Goal: Book appointment/travel/reservation

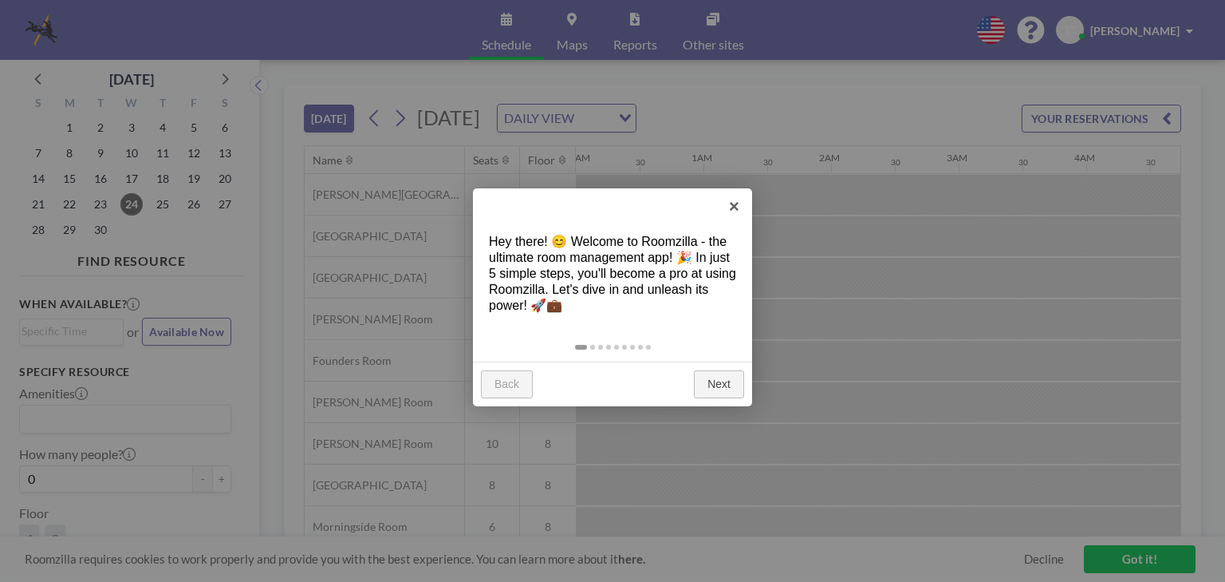
scroll to position [0, 2106]
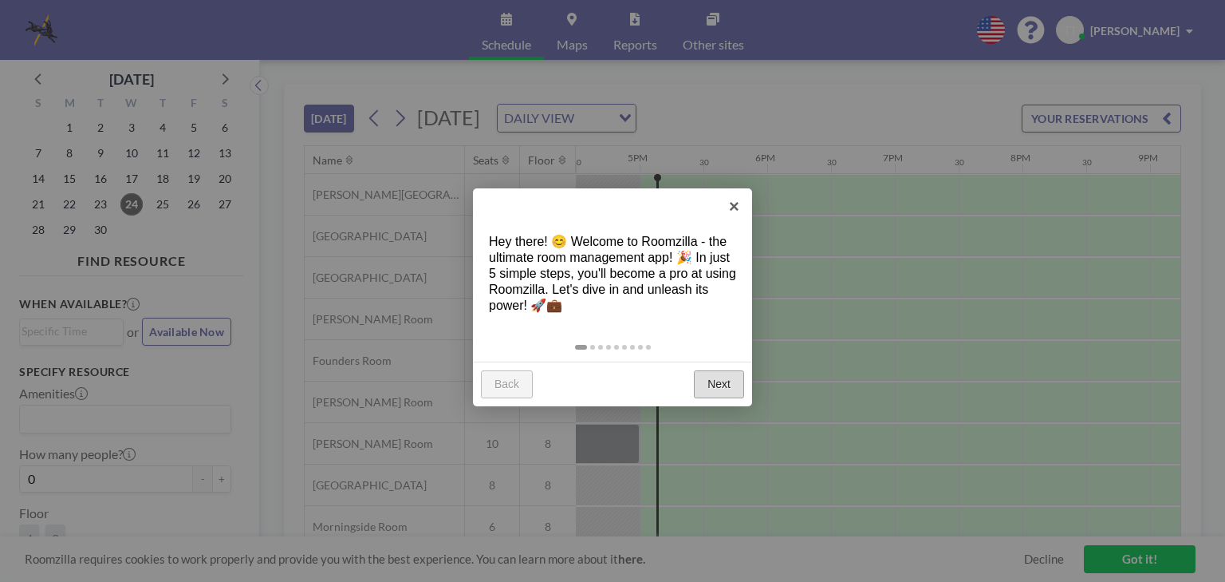
click at [711, 379] on link "Next" at bounding box center [719, 384] width 50 height 29
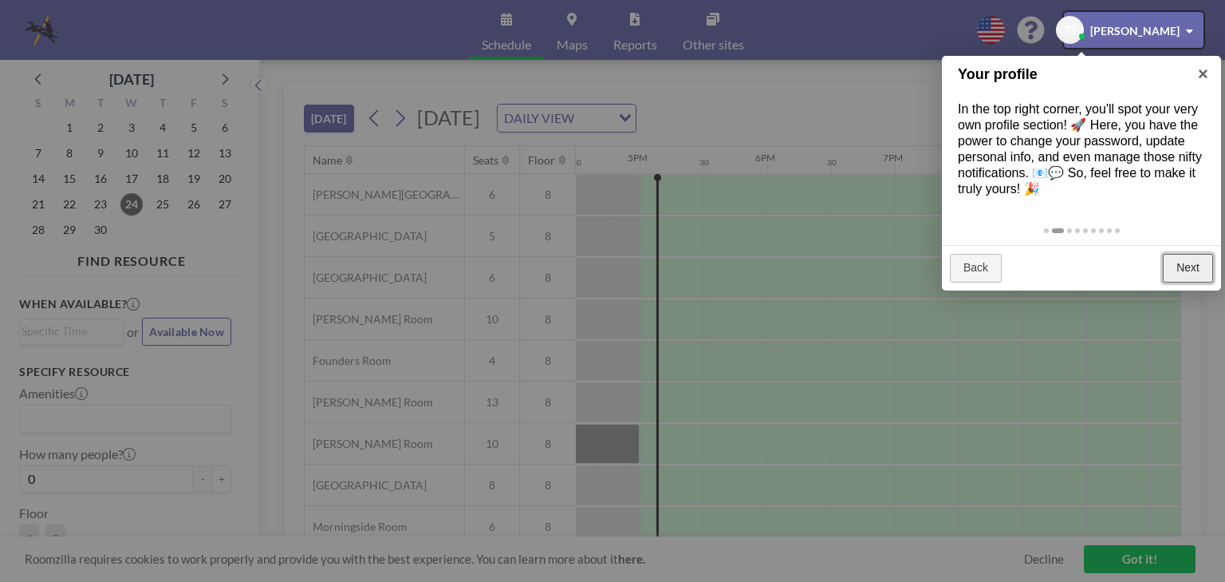
click at [1197, 268] on link "Next" at bounding box center [1188, 268] width 50 height 29
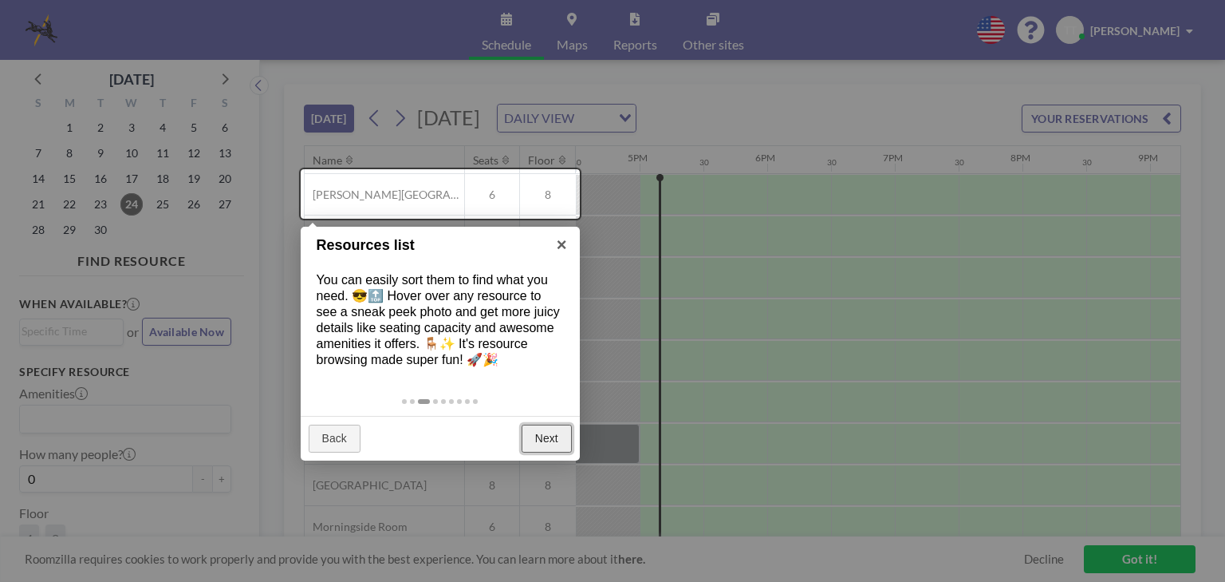
click at [550, 439] on link "Next" at bounding box center [547, 438] width 50 height 29
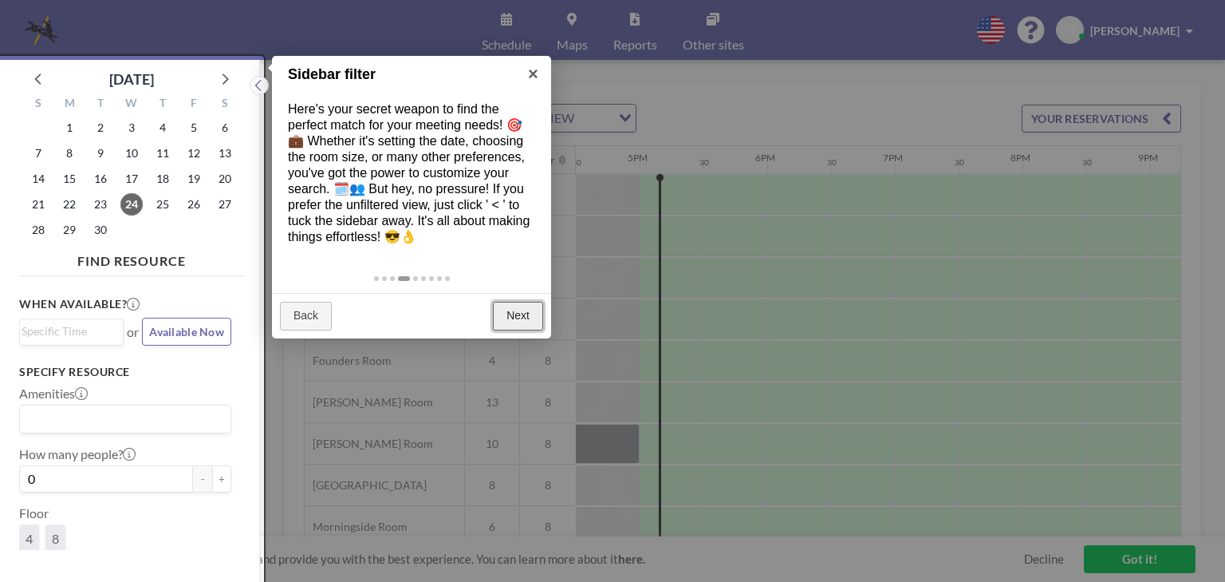
scroll to position [3, 0]
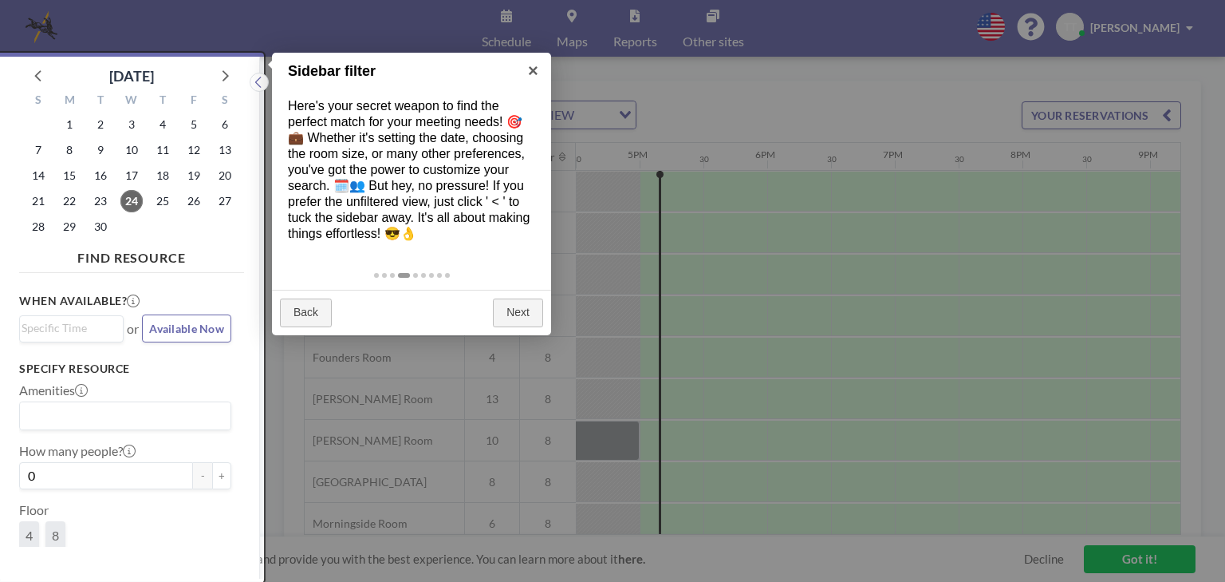
click at [223, 74] on div at bounding box center [130, 318] width 268 height 530
click at [513, 303] on link "Next" at bounding box center [518, 312] width 50 height 29
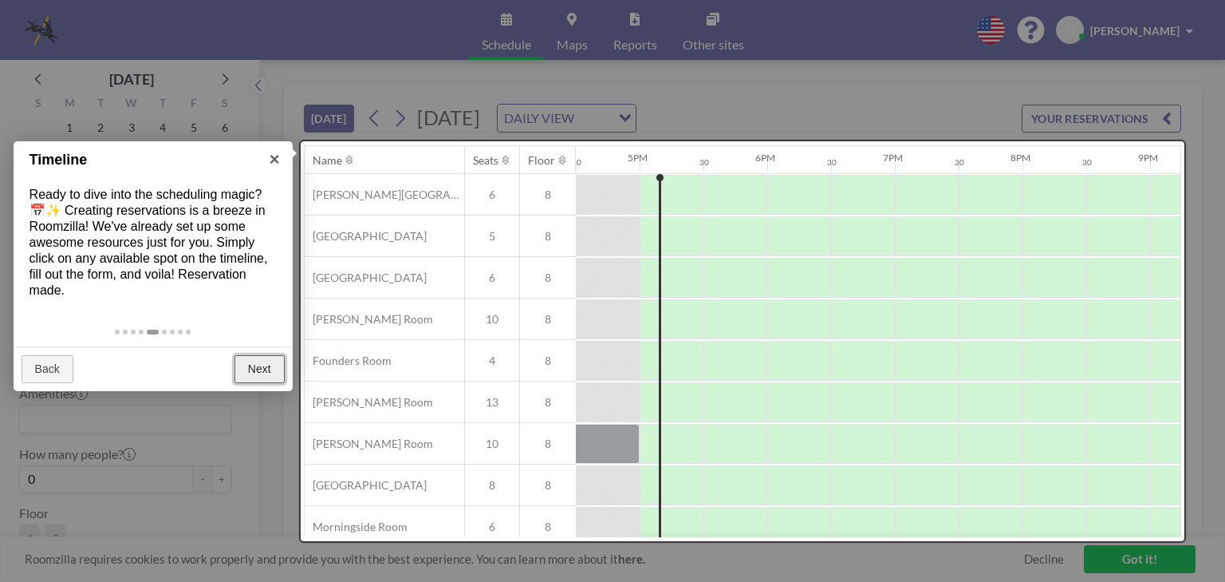
click at [251, 367] on link "Next" at bounding box center [260, 369] width 50 height 29
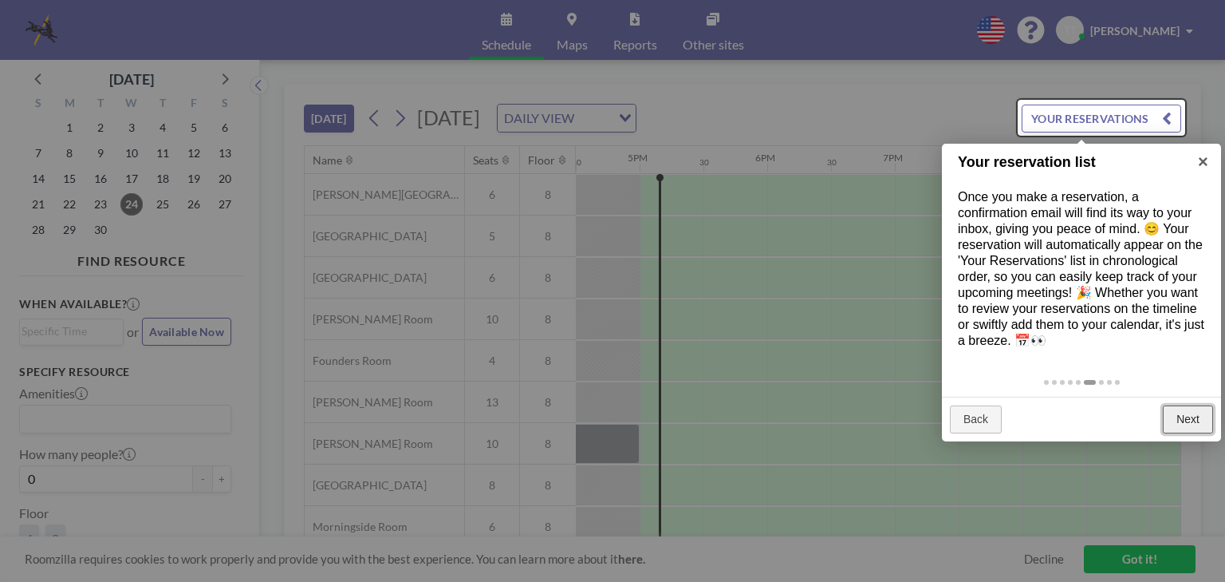
click at [1187, 418] on link "Next" at bounding box center [1188, 419] width 50 height 29
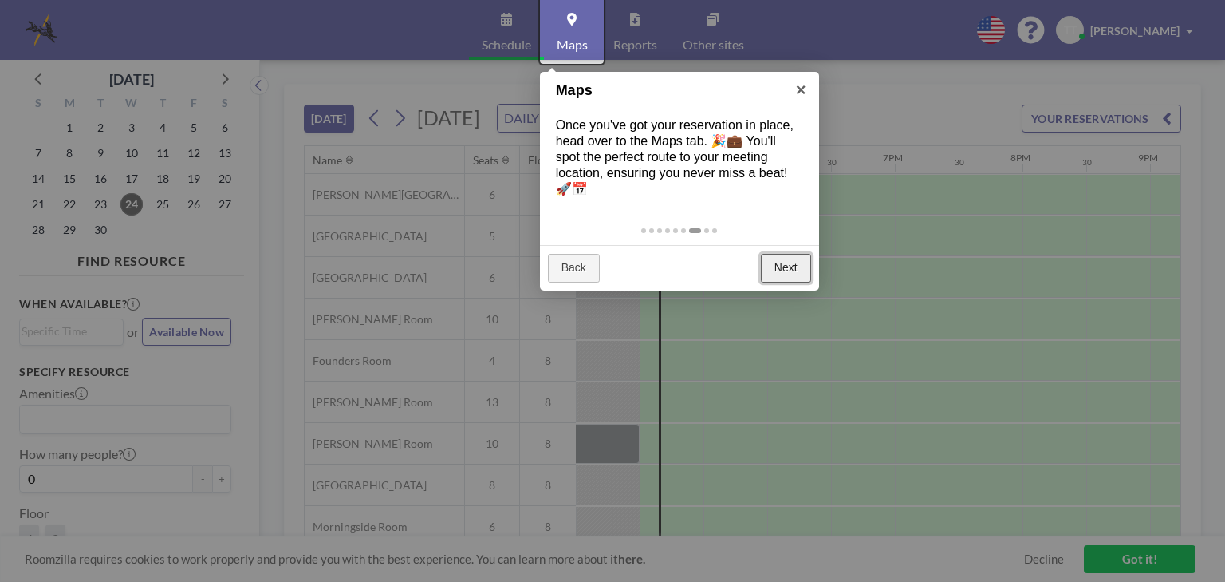
click at [787, 265] on link "Next" at bounding box center [786, 268] width 50 height 29
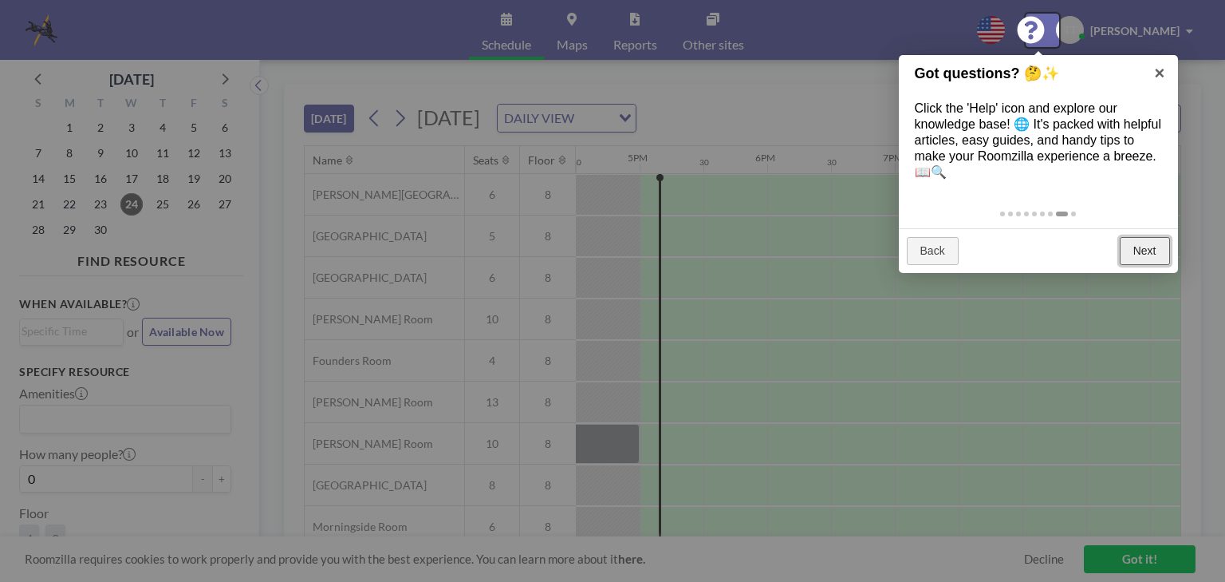
click at [1144, 251] on link "Next" at bounding box center [1145, 251] width 50 height 29
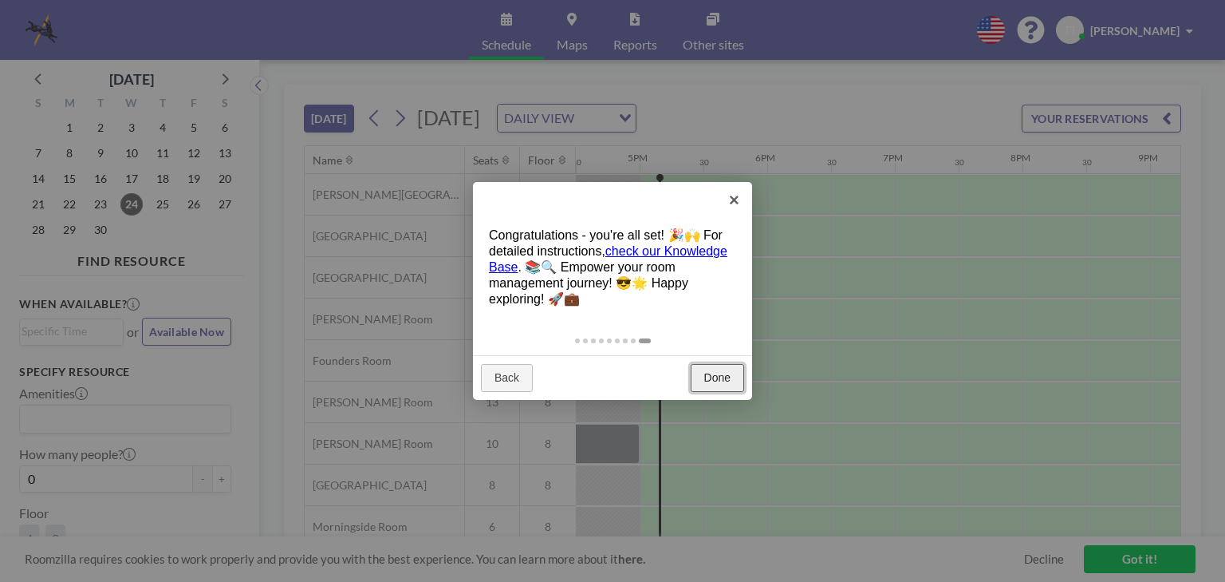
click at [715, 376] on link "Done" at bounding box center [717, 378] width 53 height 29
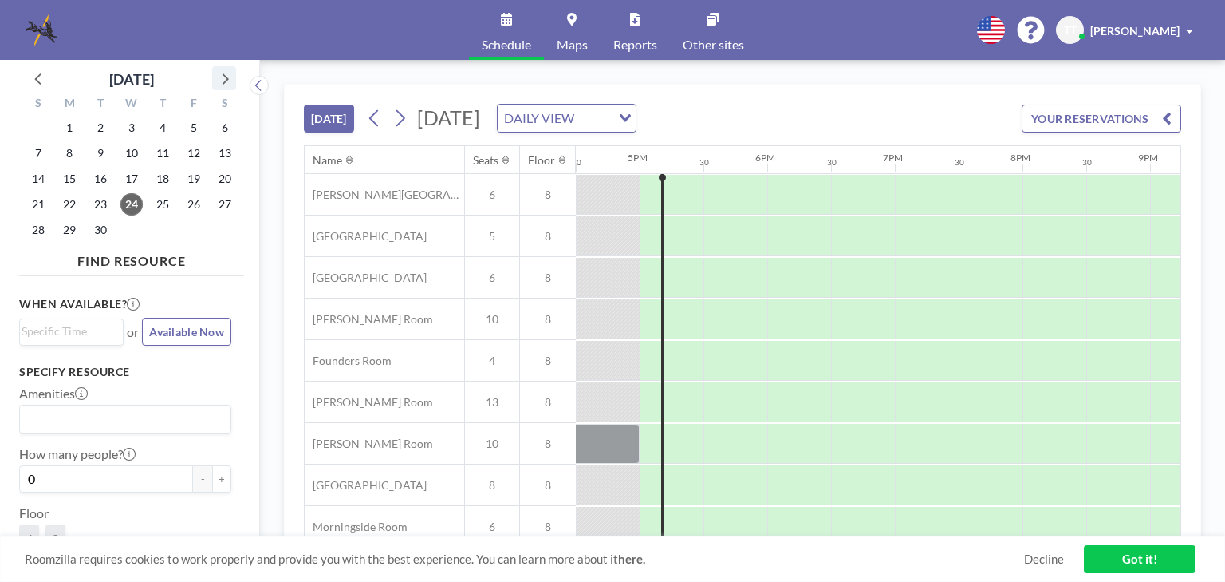
click at [224, 77] on icon at bounding box center [224, 78] width 21 height 21
click at [64, 152] on span "6" at bounding box center [69, 153] width 22 height 22
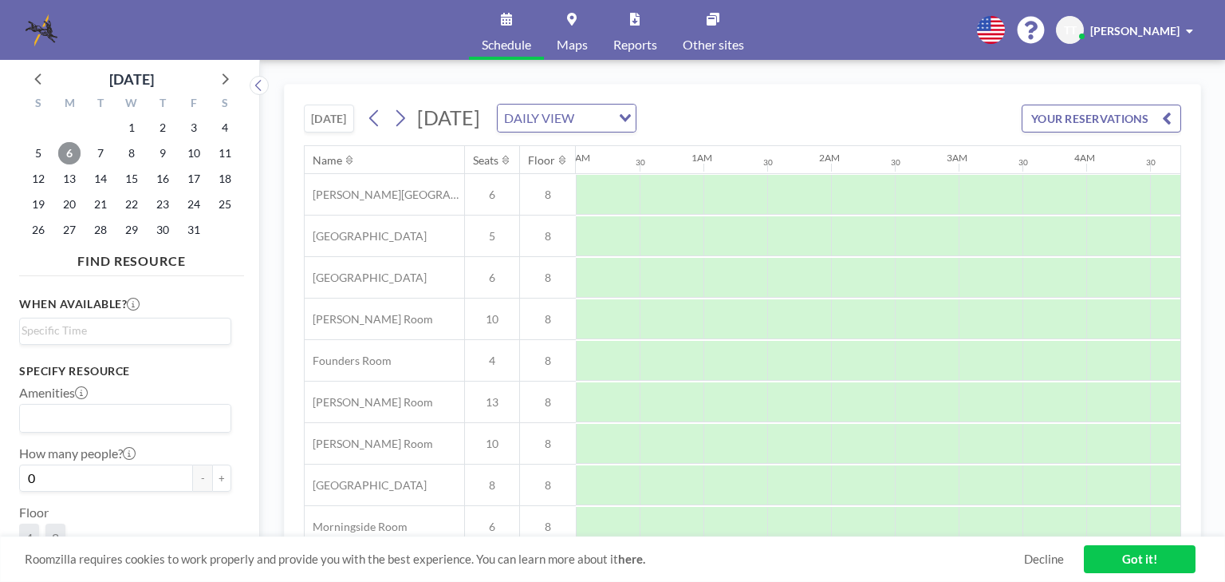
scroll to position [0, 957]
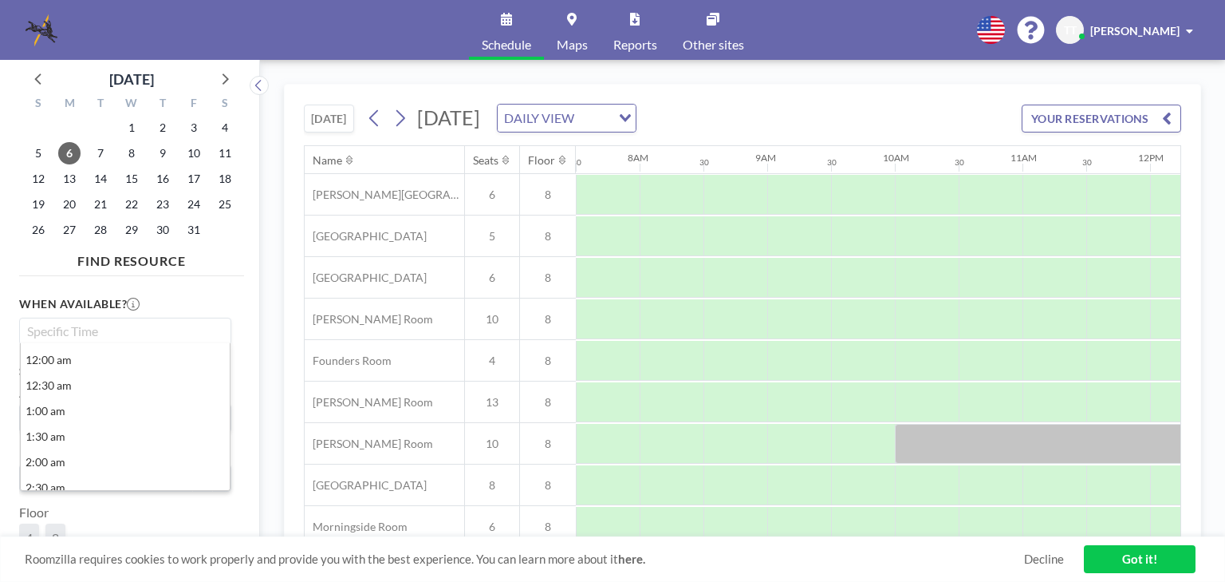
click at [86, 329] on input "Search for option" at bounding box center [122, 331] width 200 height 19
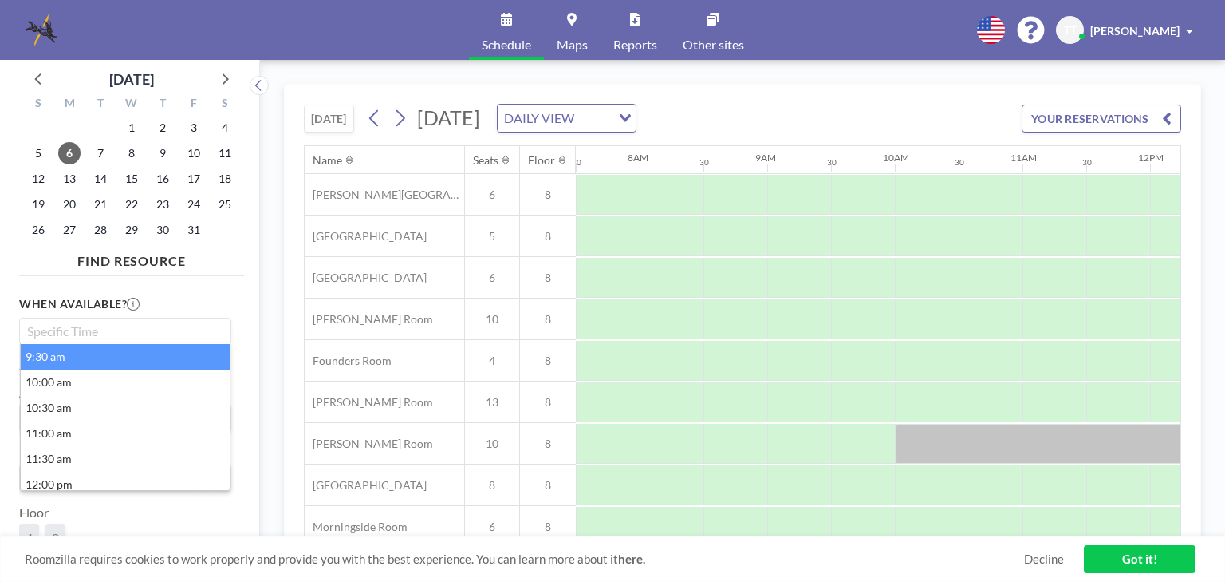
scroll to position [680, 0]
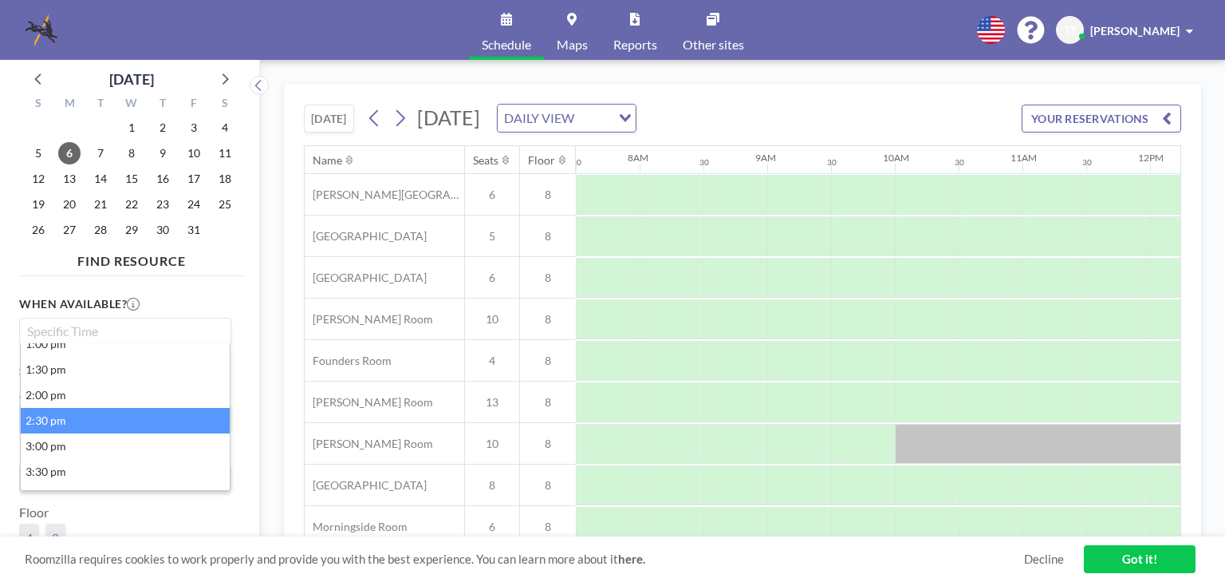
click at [57, 416] on li "2:30 pm" at bounding box center [125, 421] width 209 height 26
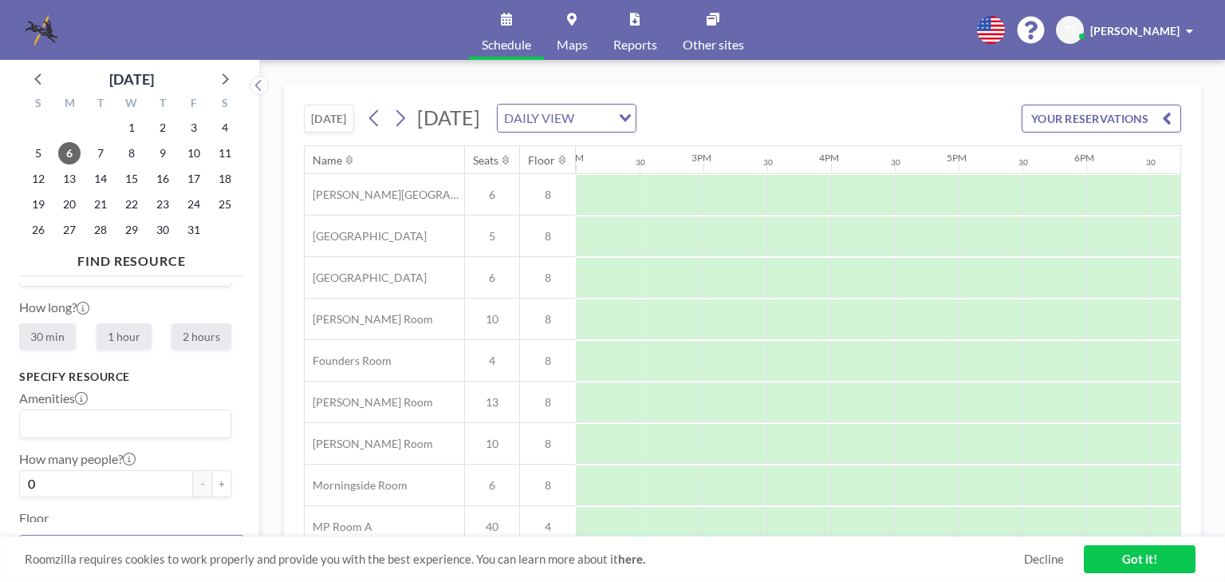
scroll to position [69, 0]
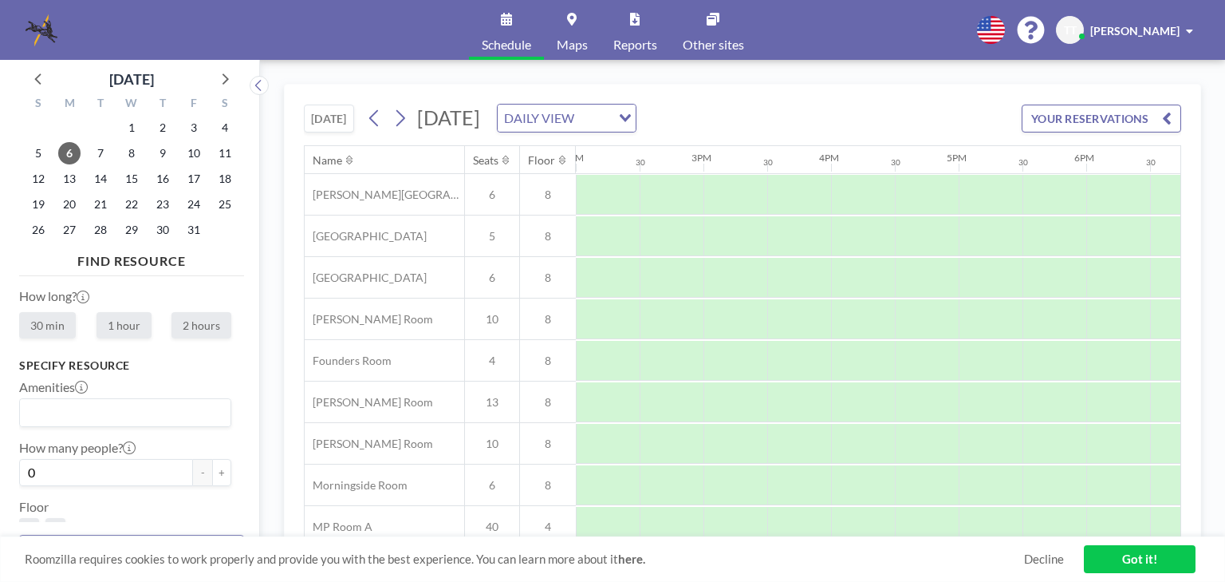
click at [201, 324] on label "2 hours" at bounding box center [202, 325] width 60 height 26
radio input "true"
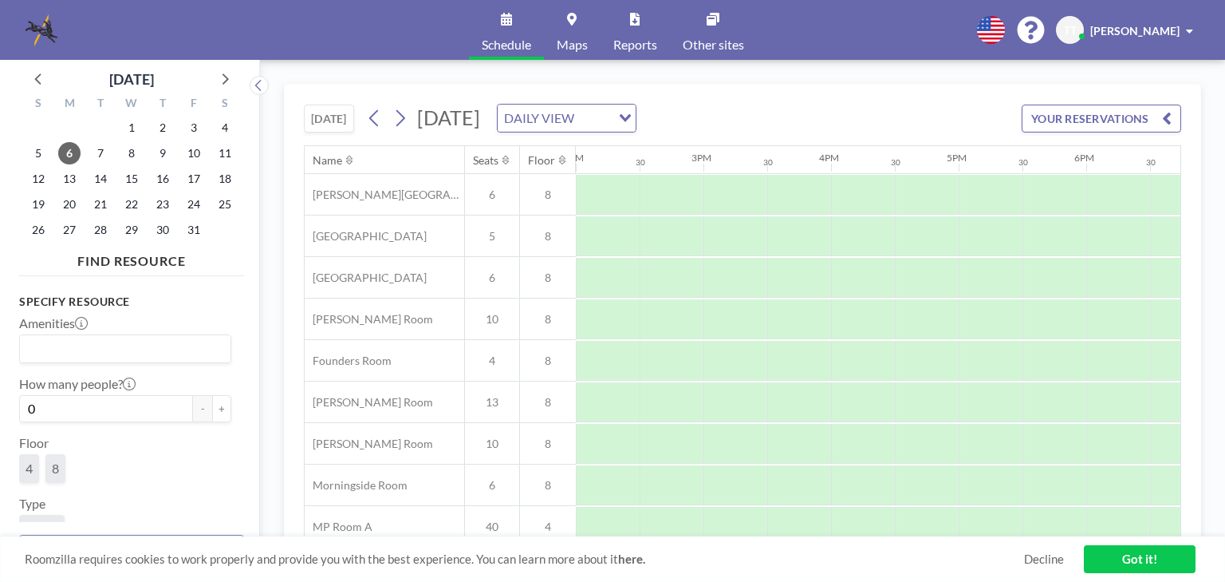
scroll to position [197, 0]
click at [61, 402] on span "8" at bounding box center [55, 404] width 20 height 29
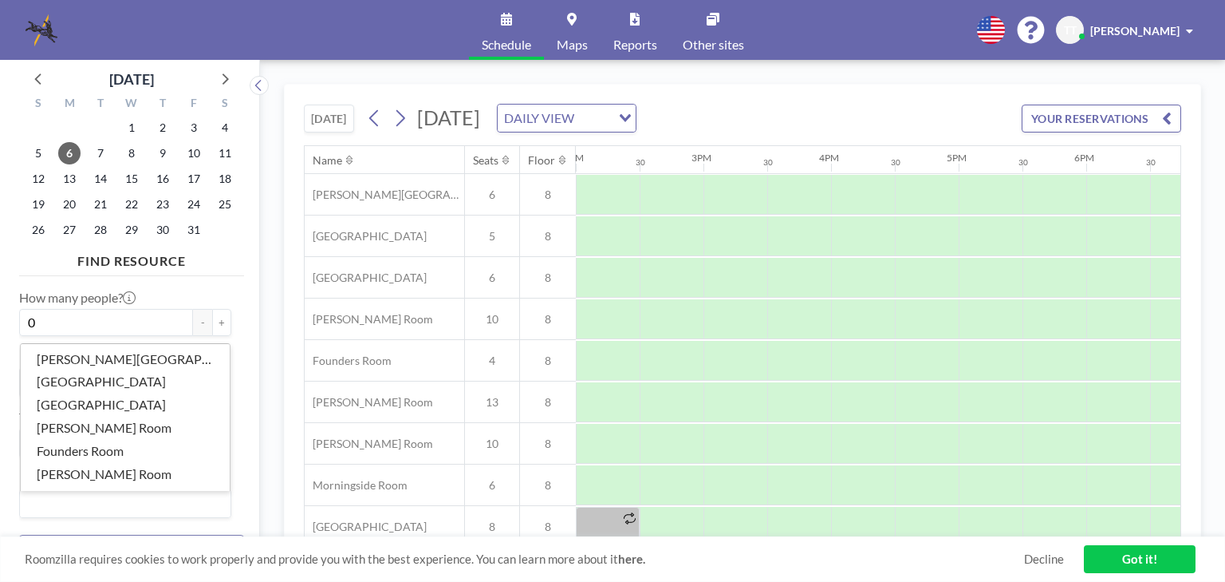
click at [114, 499] on input "Search for option" at bounding box center [122, 503] width 200 height 21
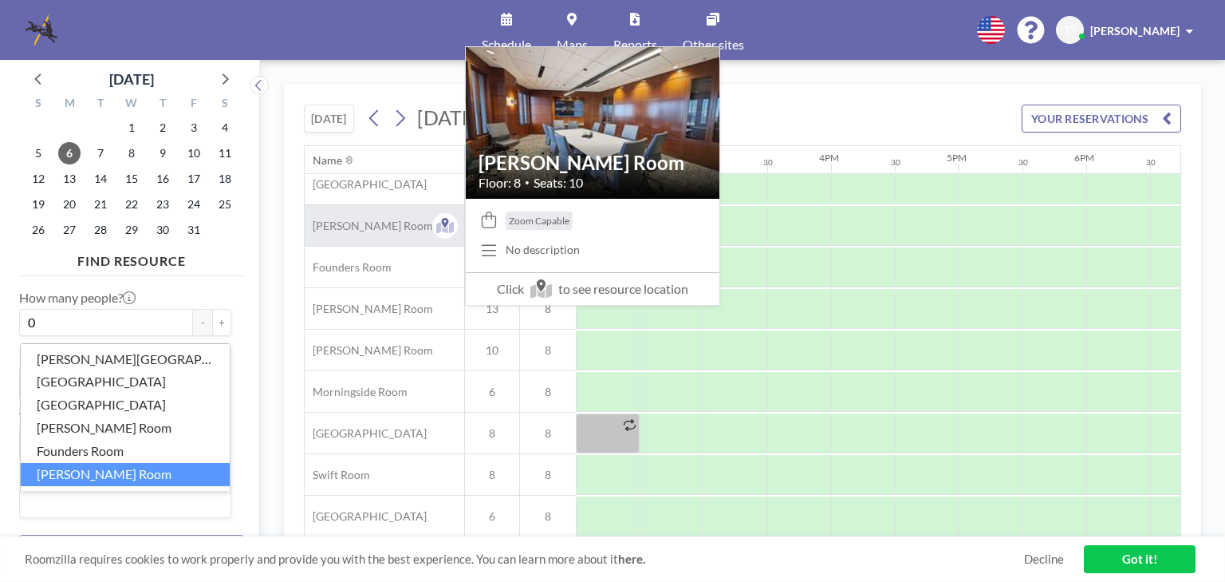
scroll to position [0, 1787]
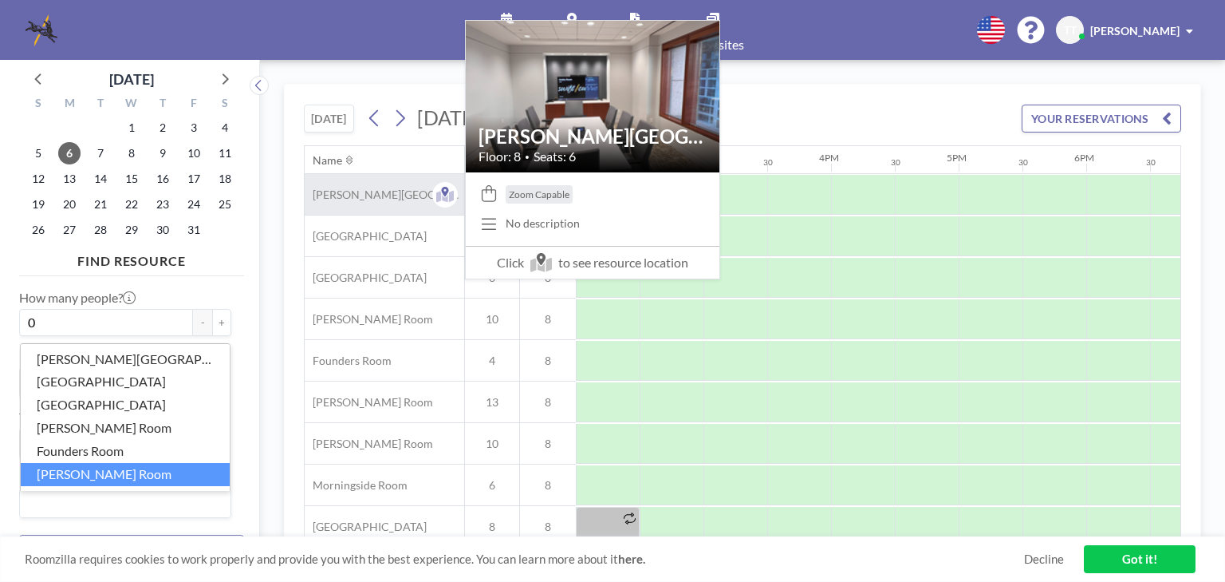
click at [365, 198] on span "[PERSON_NAME][GEOGRAPHIC_DATA]" at bounding box center [385, 194] width 160 height 14
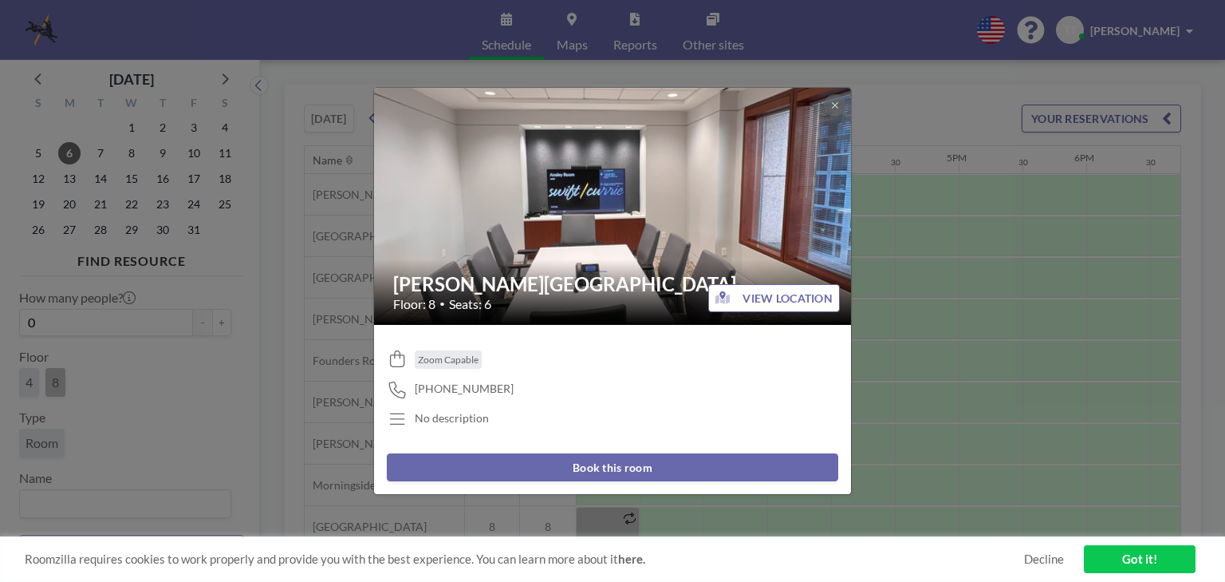
click at [664, 465] on button "Book this room" at bounding box center [613, 467] width 452 height 28
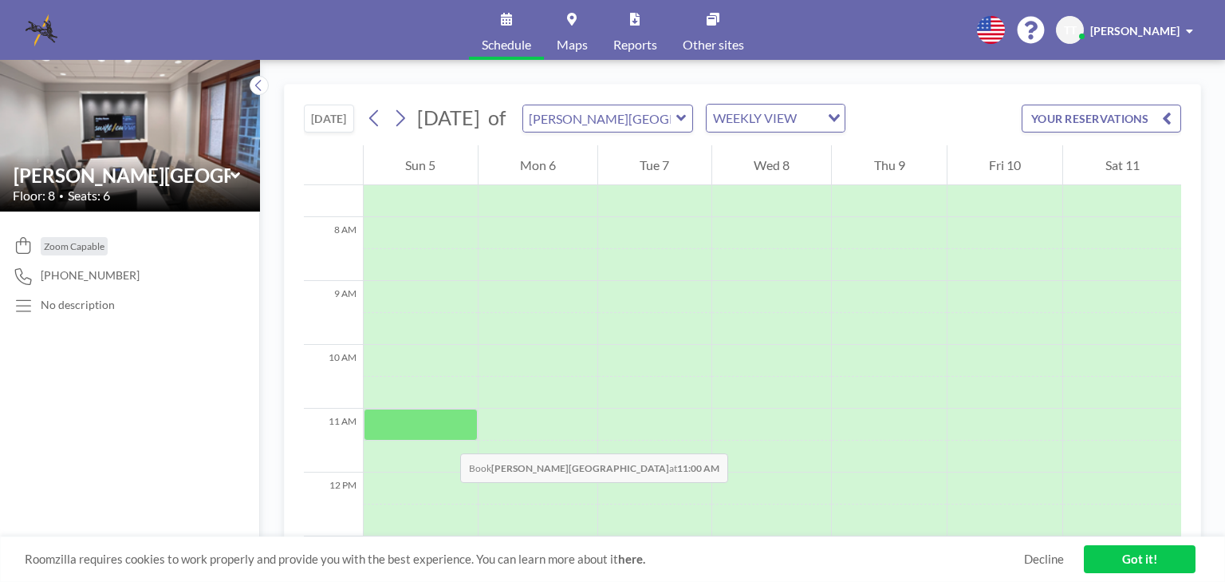
scroll to position [670, 0]
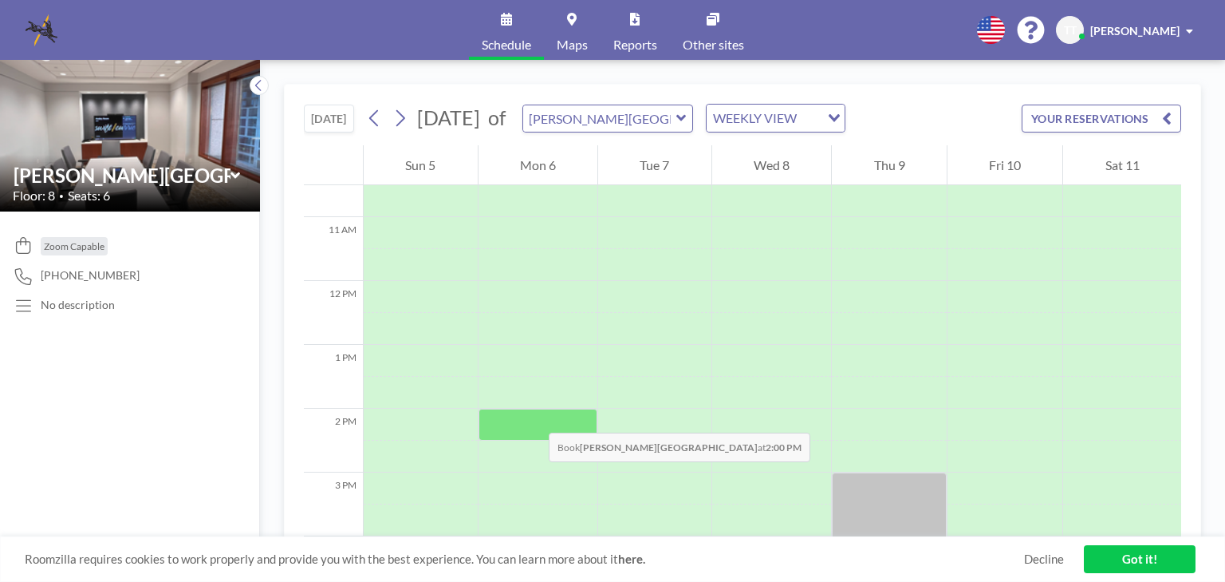
click at [533, 416] on div at bounding box center [539, 424] width 120 height 32
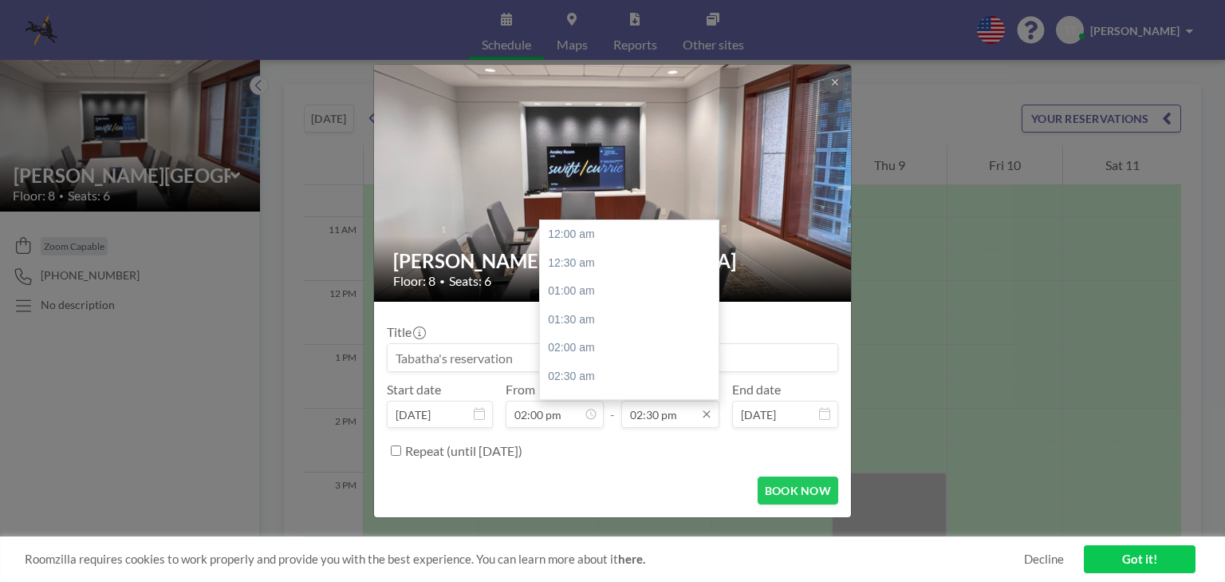
scroll to position [823, 0]
click at [707, 416] on icon at bounding box center [706, 414] width 13 height 13
click at [577, 349] on div "04:30 pm" at bounding box center [632, 348] width 185 height 29
type input "04:30 pm"
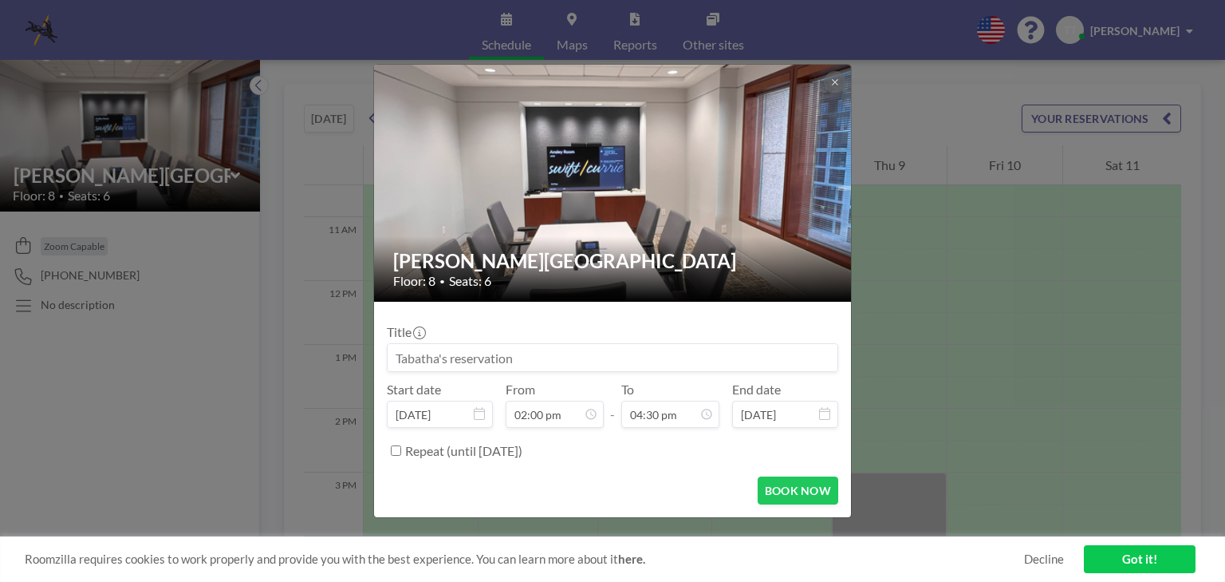
click at [105, 353] on div "[PERSON_NAME] Room Floor: 8 • Seats: 6 Title Start date [DATE] From 02:00 pm - …" at bounding box center [612, 291] width 1225 height 582
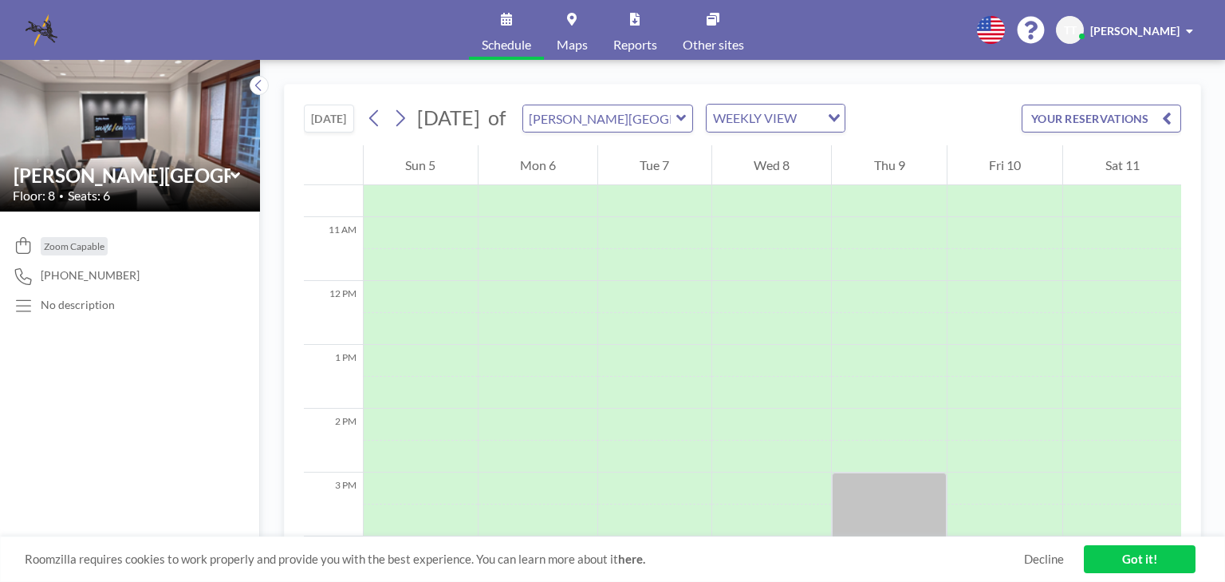
click at [686, 116] on icon at bounding box center [682, 118] width 10 height 6
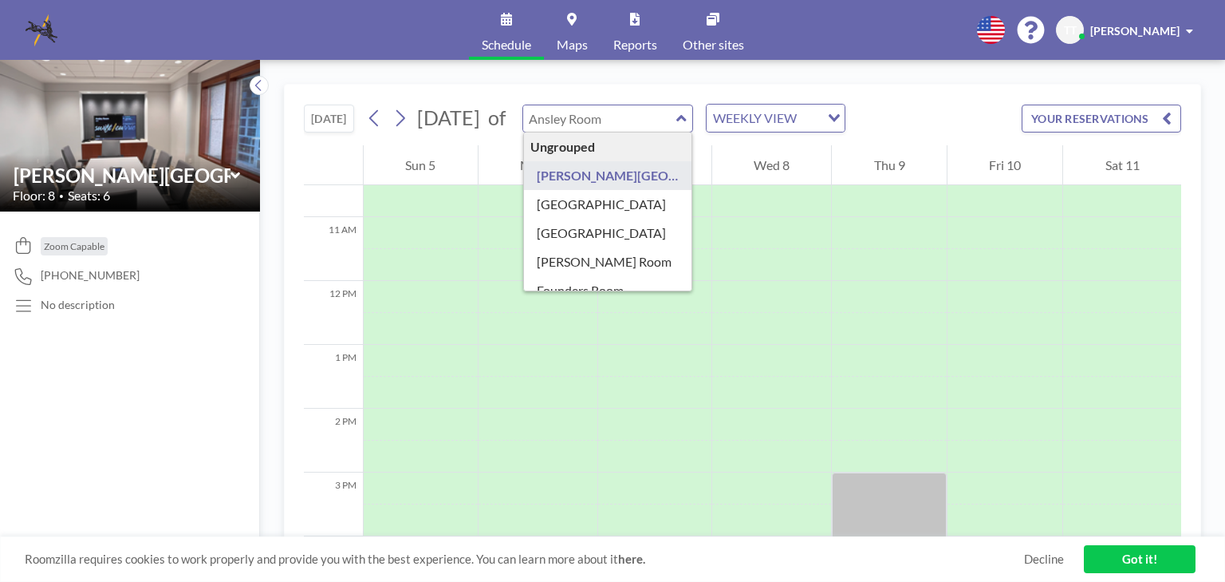
click at [156, 453] on div "Zoom Capable [PHONE_NUMBER] No description" at bounding box center [130, 396] width 260 height 370
type input "[PERSON_NAME][GEOGRAPHIC_DATA]"
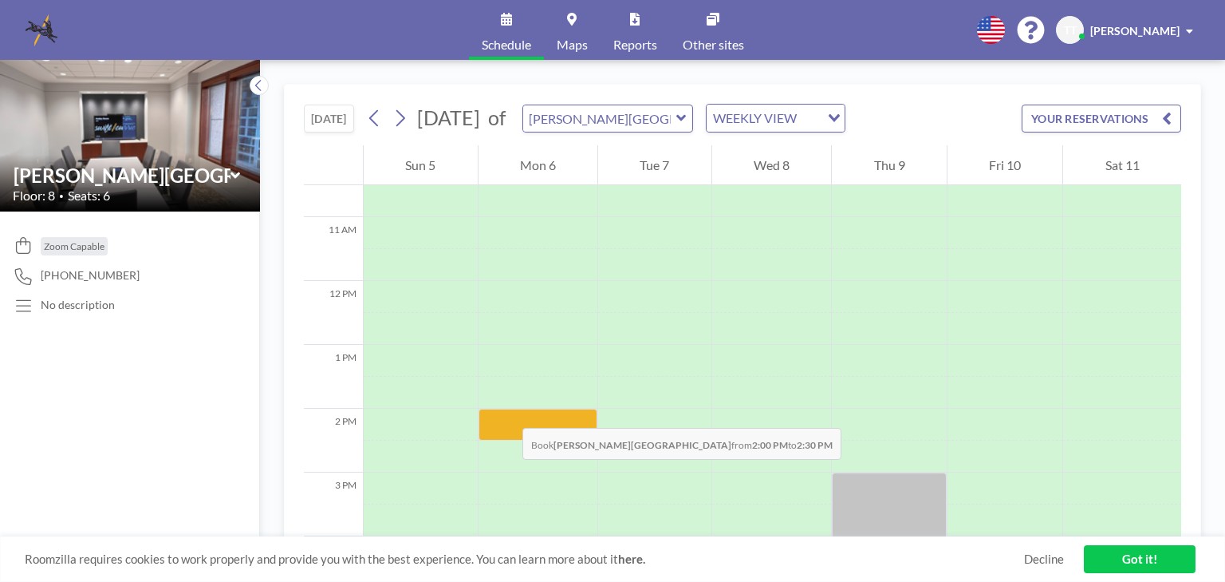
click at [507, 412] on div at bounding box center [539, 424] width 120 height 32
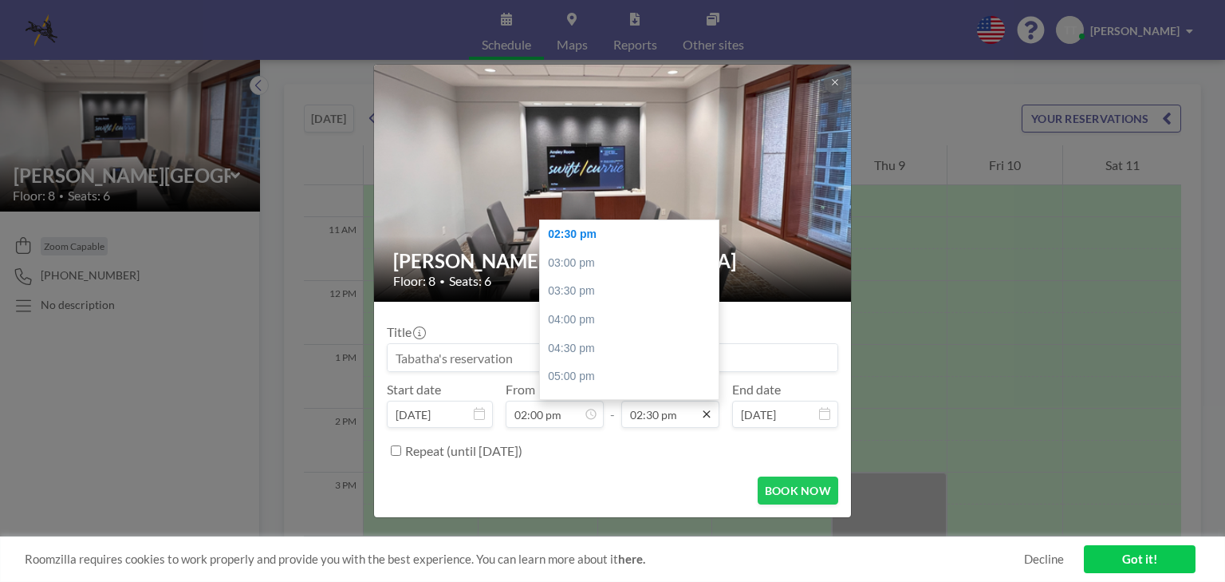
click at [706, 415] on icon at bounding box center [706, 414] width 13 height 13
click at [573, 322] on div "04:00 pm" at bounding box center [632, 320] width 185 height 29
type input "04:00 pm"
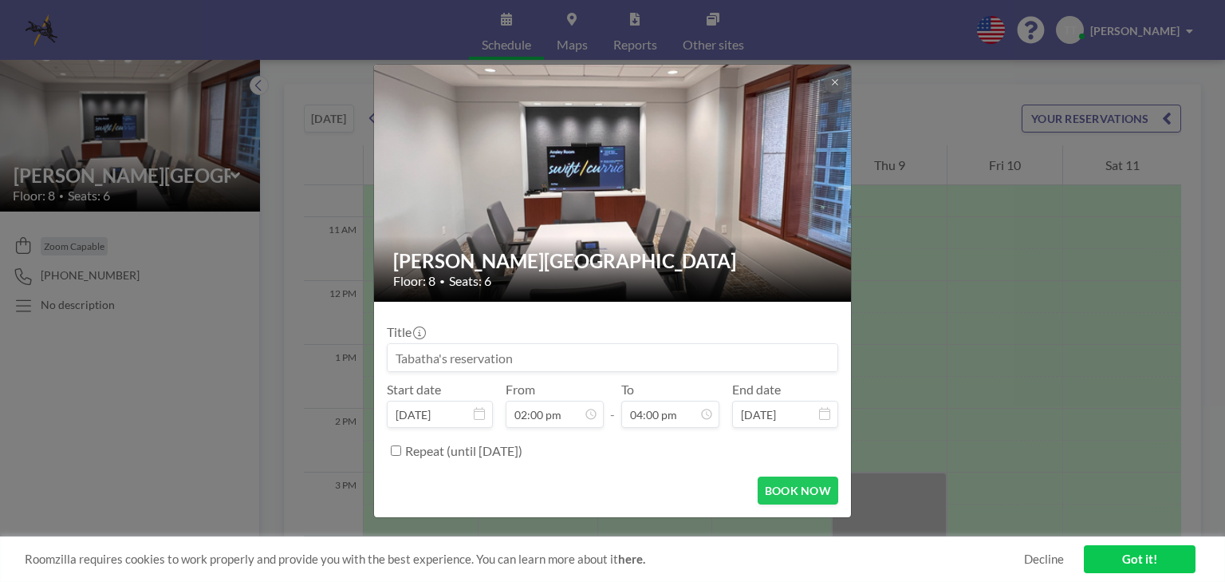
scroll to position [795, 0]
click at [783, 486] on button "BOOK NOW" at bounding box center [798, 490] width 81 height 28
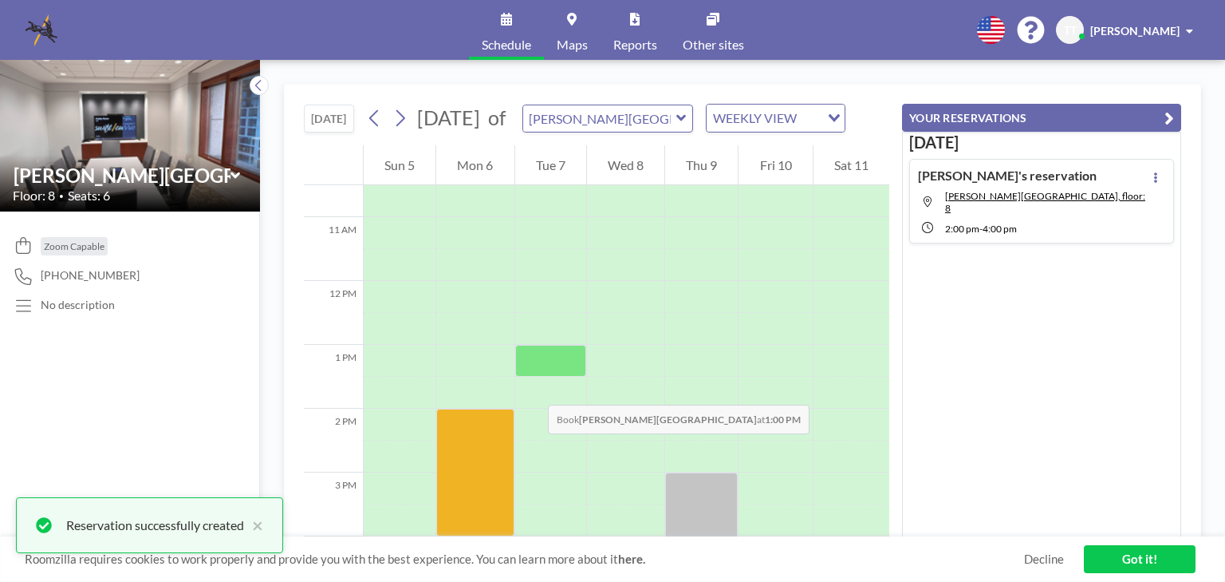
scroll to position [0, 0]
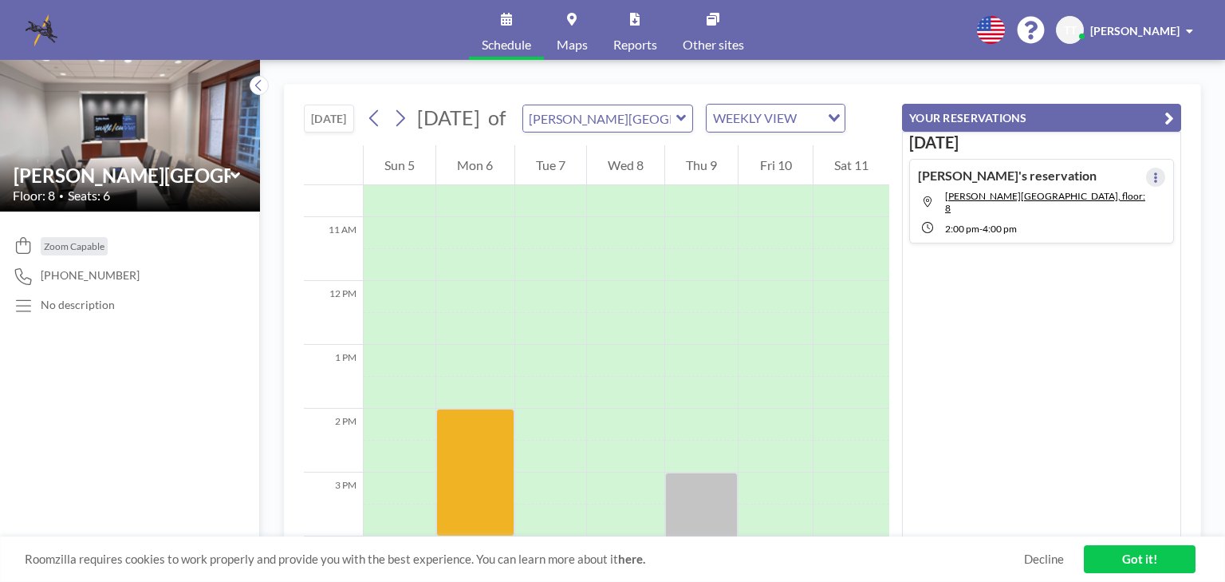
click at [1154, 172] on icon at bounding box center [1155, 177] width 3 height 10
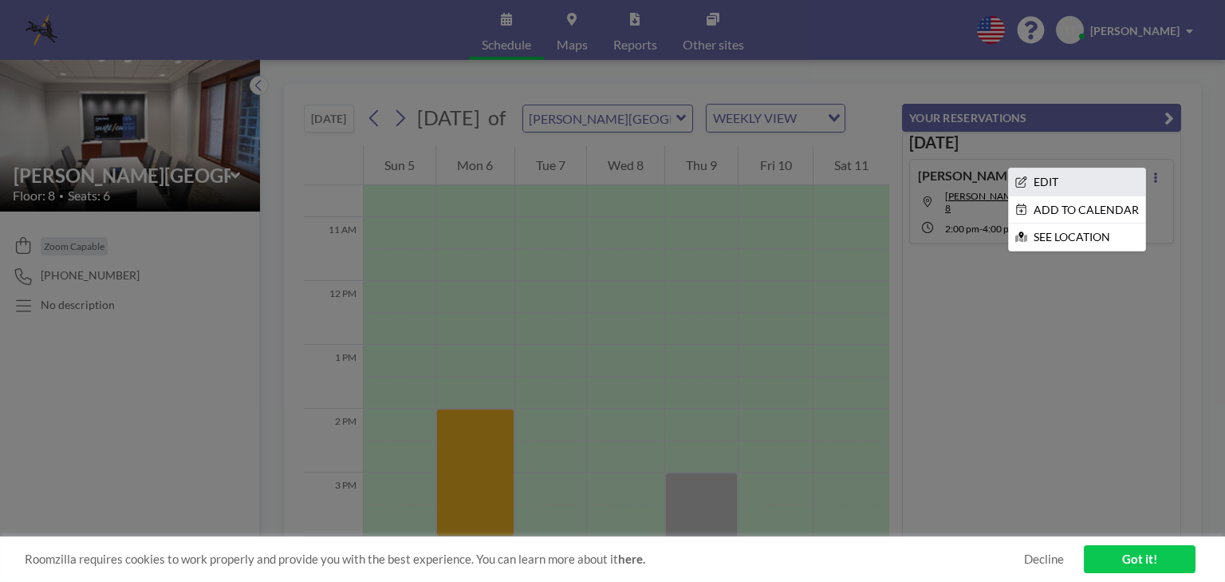
click at [1044, 179] on li "EDIT" at bounding box center [1077, 181] width 136 height 27
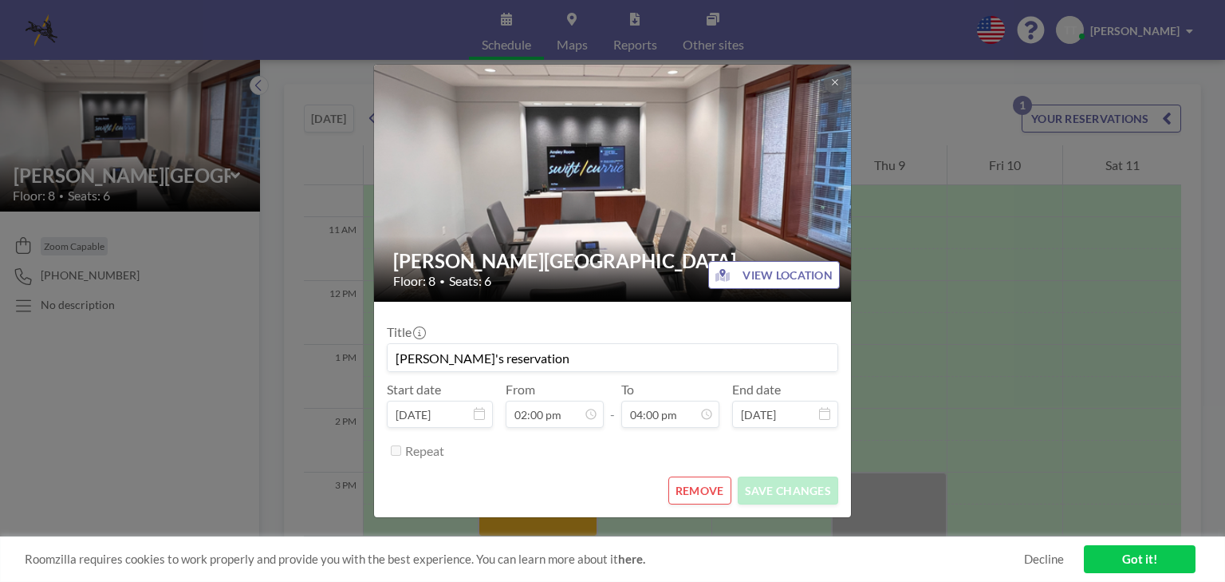
click at [519, 359] on input "[PERSON_NAME]'s reservation" at bounding box center [613, 357] width 450 height 27
type input "Tabatha's reservation-[PERSON_NAME] v DeKalb-depo of [PERSON_NAME]"
click at [775, 490] on button "SAVE CHANGES" at bounding box center [788, 490] width 101 height 28
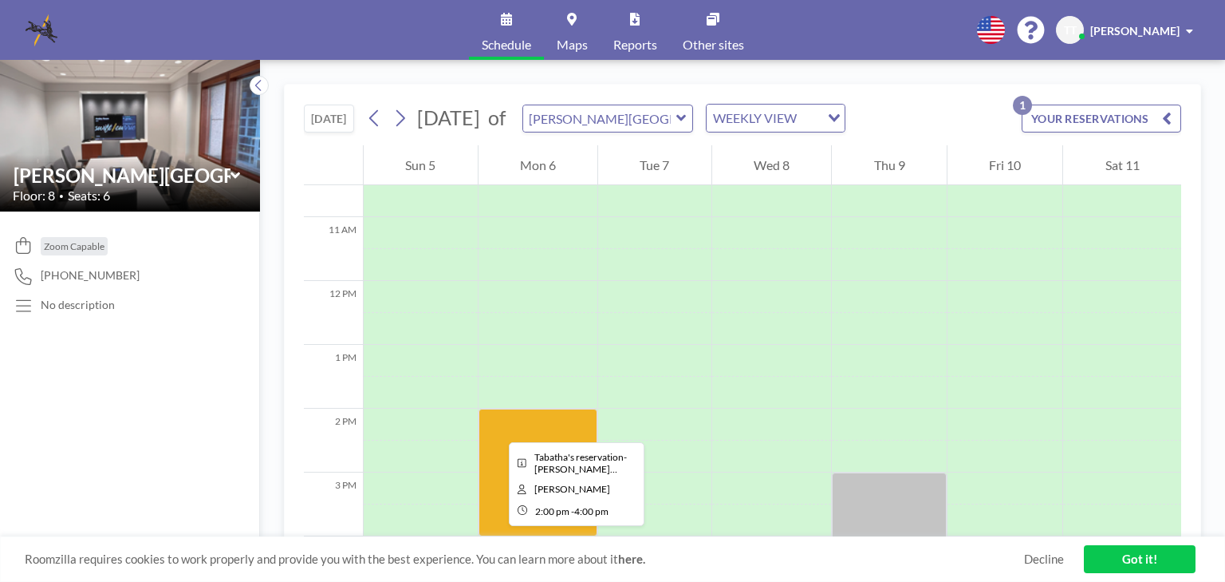
scroll to position [862, 0]
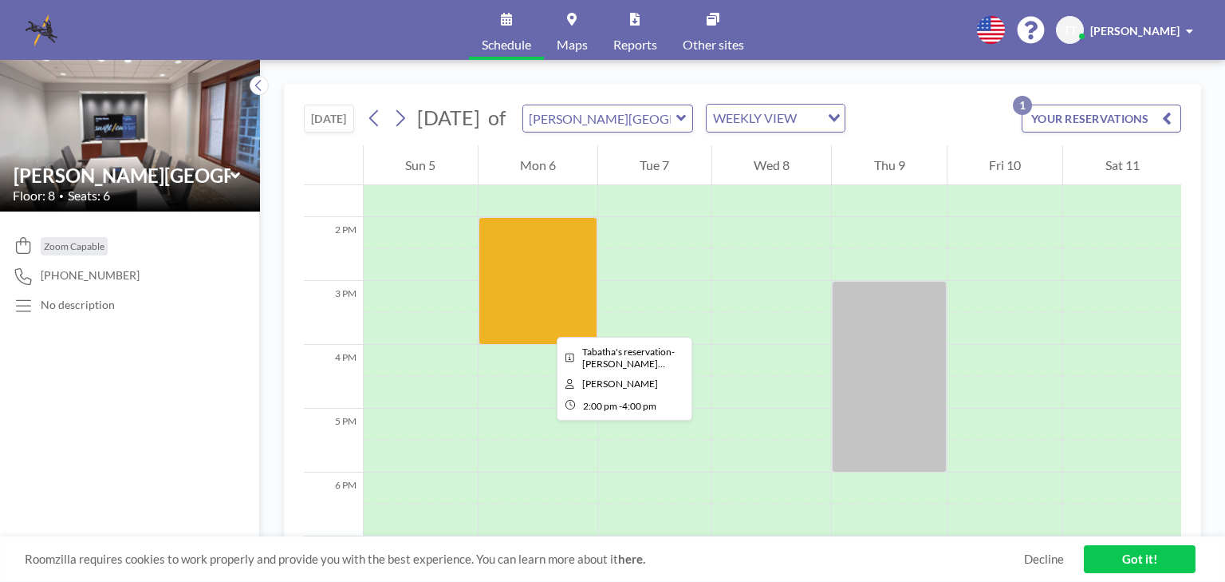
click at [544, 322] on div at bounding box center [539, 281] width 120 height 128
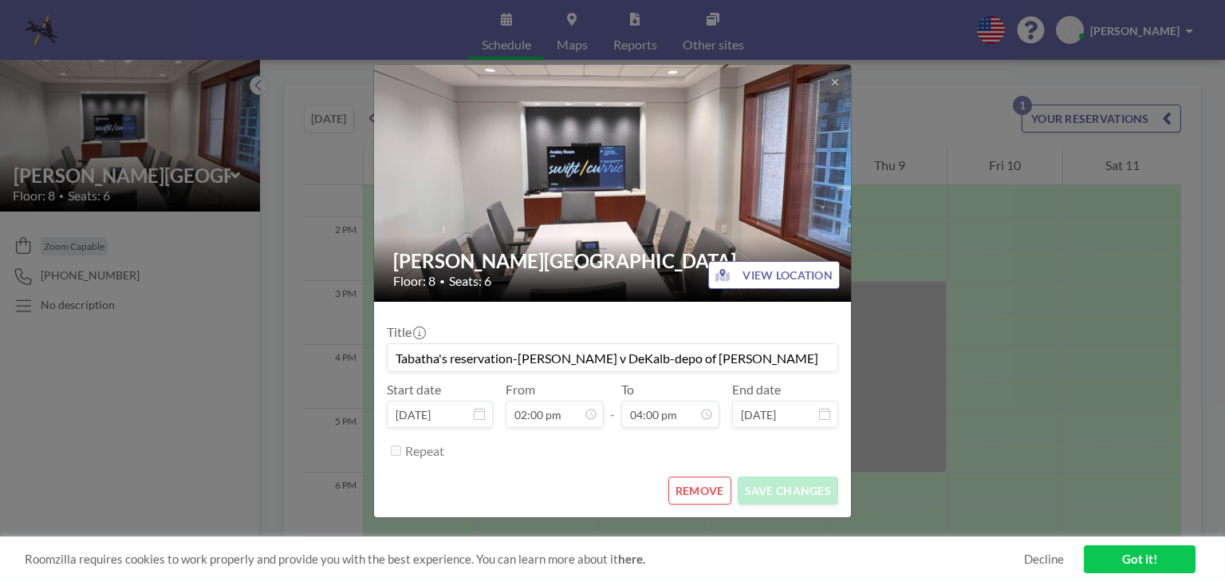
click at [517, 356] on input "Tabatha's reservation-[PERSON_NAME] v DeKalb-depo of [PERSON_NAME]" at bounding box center [613, 357] width 450 height 27
type input "[PERSON_NAME] v DeKalb-depo of [PERSON_NAME]"
click at [781, 488] on button "SAVE CHANGES" at bounding box center [788, 490] width 101 height 28
